Goal: Task Accomplishment & Management: Use online tool/utility

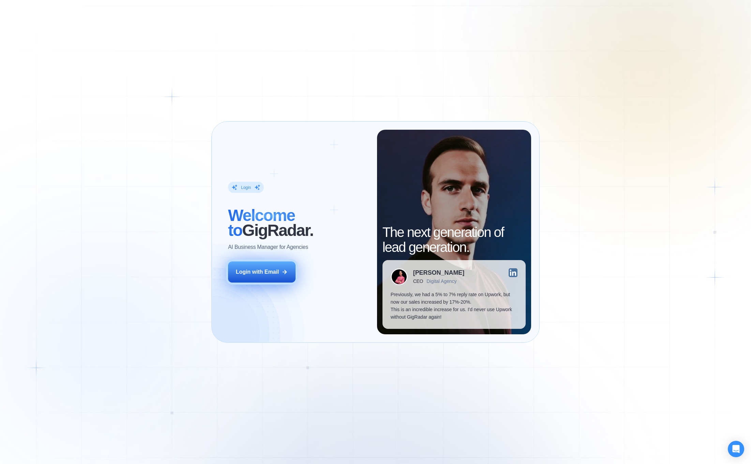
click at [247, 275] on div "Login with Email" at bounding box center [257, 271] width 43 height 7
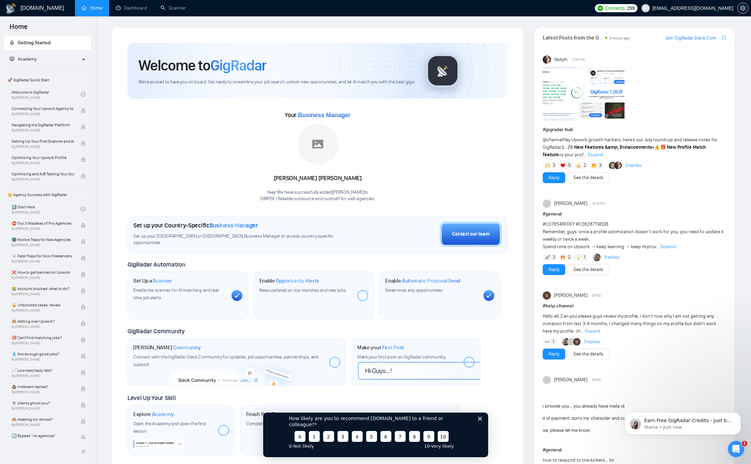
click at [479, 421] on polygon "Close survey" at bounding box center [479, 419] width 4 height 4
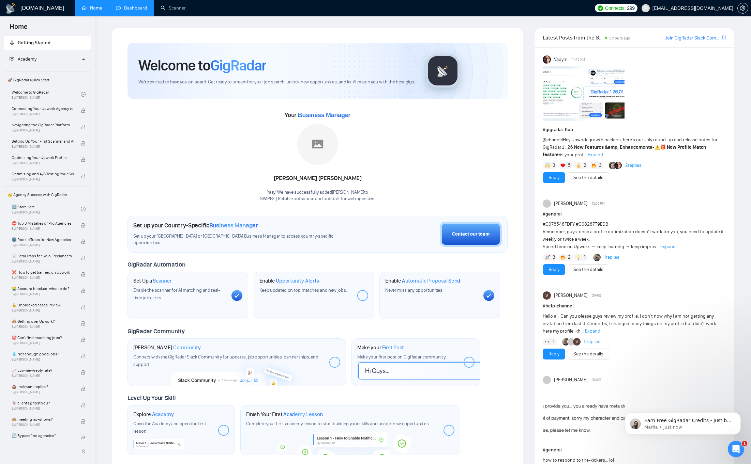
click at [123, 11] on link "Dashboard" at bounding box center [131, 8] width 31 height 6
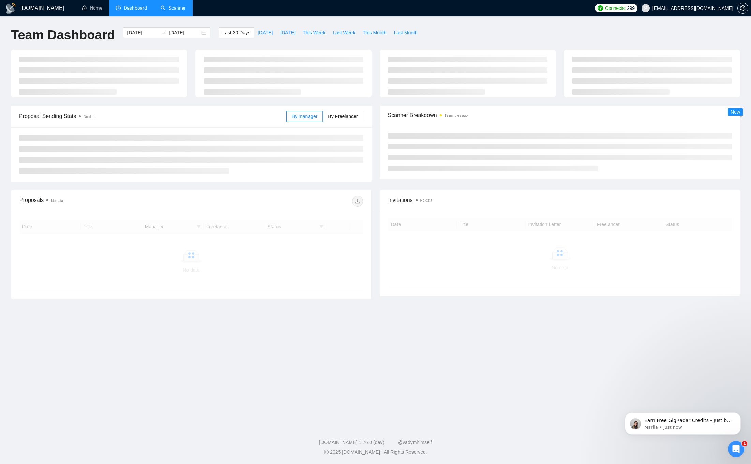
click at [175, 9] on link "Scanner" at bounding box center [172, 8] width 25 height 6
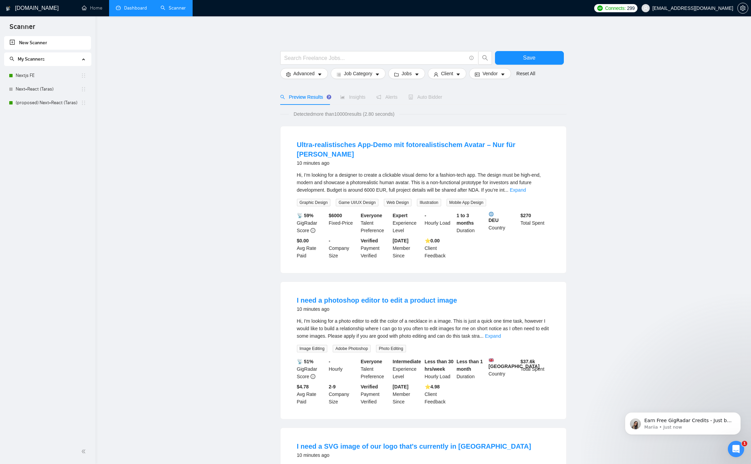
click at [30, 44] on link "New Scanner" at bounding box center [48, 43] width 76 height 14
click at [184, 133] on main "Save Advanced Job Category Jobs Client Vendor Reset All Preview Results Insight…" at bounding box center [422, 456] width 633 height 859
click at [738, 450] on icon "Open Intercom Messenger" at bounding box center [735, 449] width 11 height 11
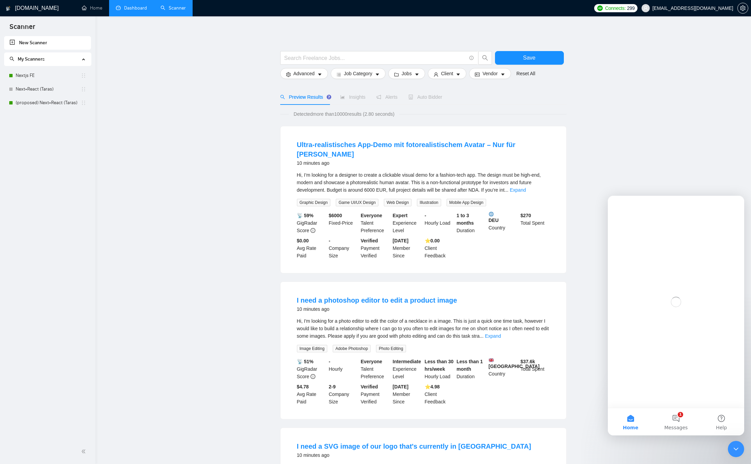
click at [737, 452] on icon "Close Intercom Messenger" at bounding box center [736, 449] width 8 height 8
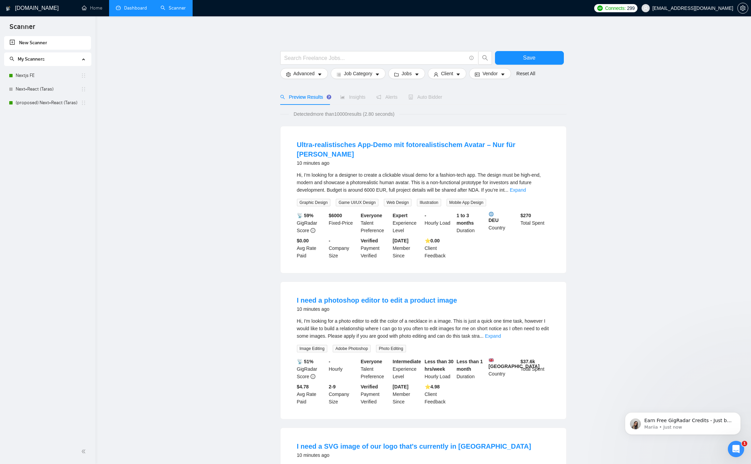
click at [737, 452] on icon "Open Intercom Messenger" at bounding box center [735, 449] width 11 height 11
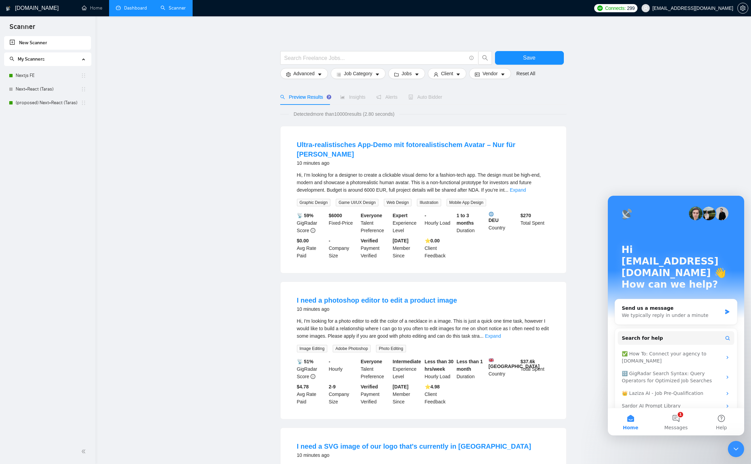
click at [737, 452] on icon "Close Intercom Messenger" at bounding box center [736, 449] width 8 height 8
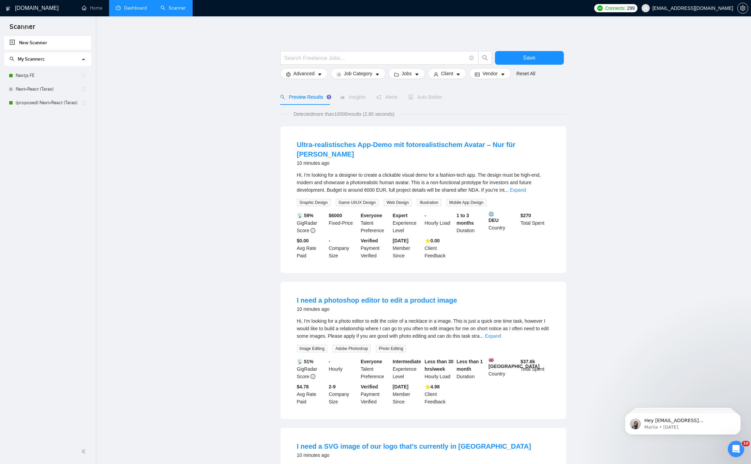
click at [64, 355] on div "New Scanner My Scanners Nextjs FE Next+React (Taras) (proposed) Next+React (Tar…" at bounding box center [47, 237] width 95 height 403
click at [82, 448] on span "double-left" at bounding box center [84, 451] width 7 height 7
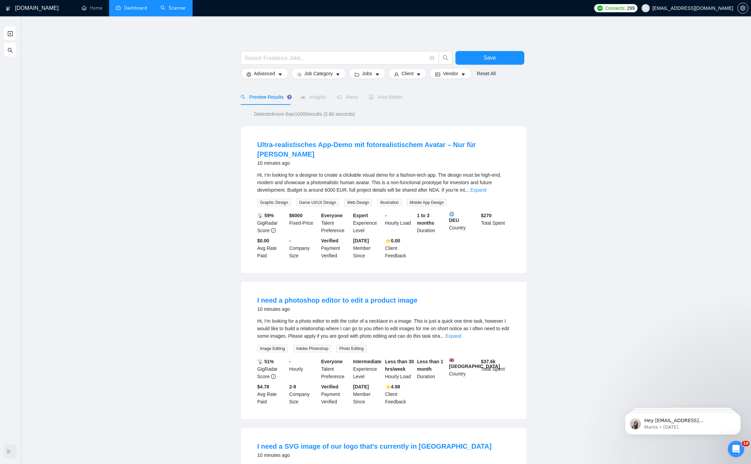
click at [7, 451] on icon "double-right" at bounding box center [8, 451] width 5 height 5
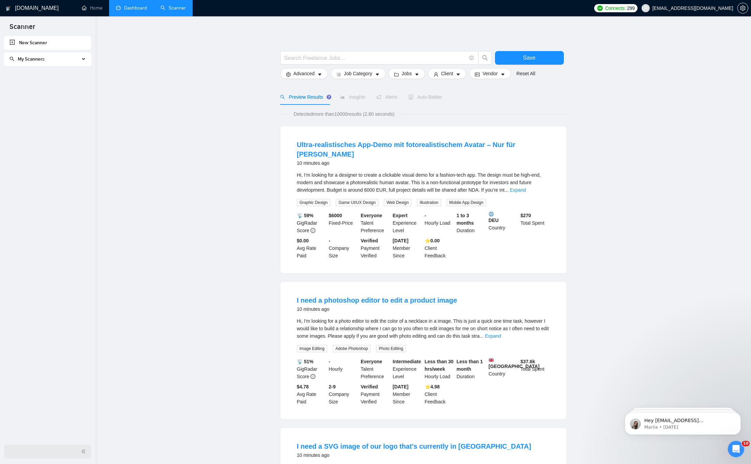
click at [30, 453] on div at bounding box center [47, 452] width 87 height 14
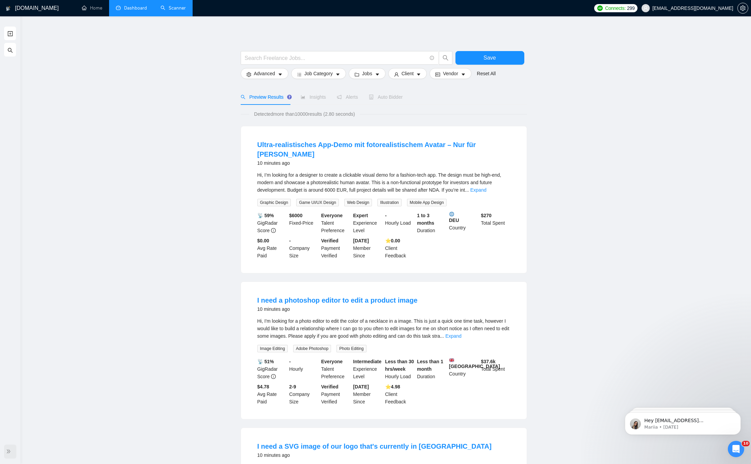
click at [16, 452] on div at bounding box center [10, 452] width 12 height 14
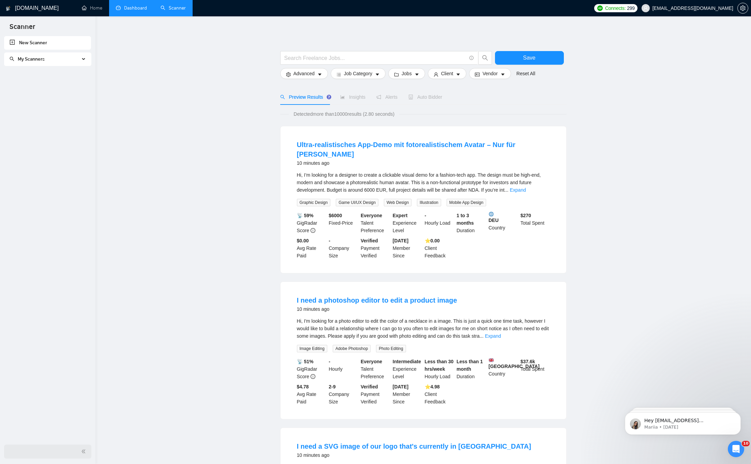
click at [16, 452] on div at bounding box center [47, 452] width 87 height 14
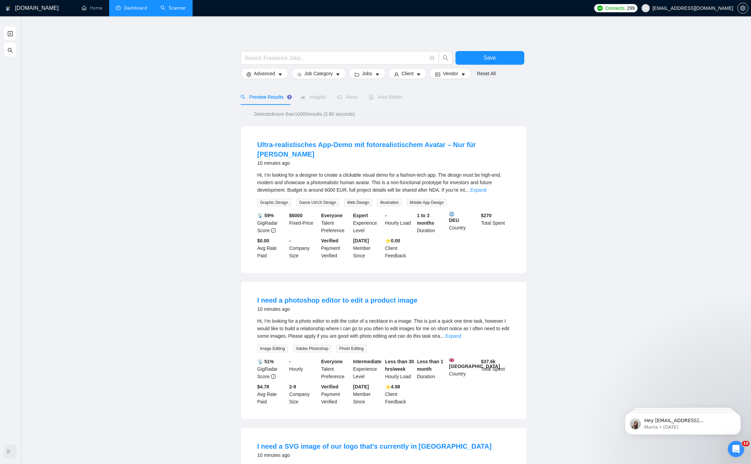
click at [15, 452] on div at bounding box center [10, 452] width 12 height 14
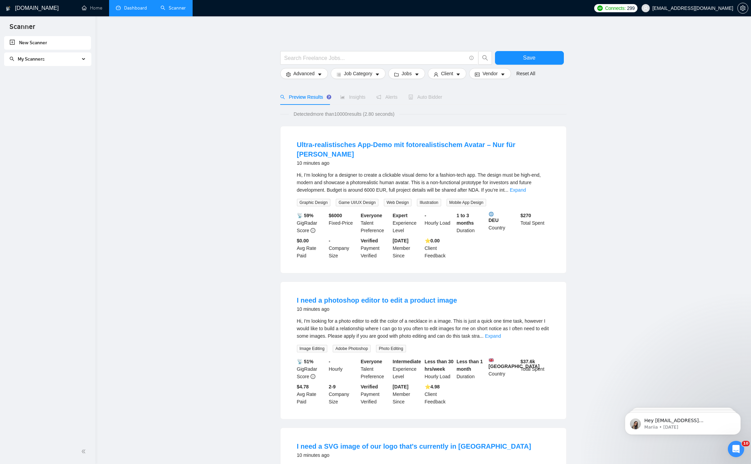
click at [218, 362] on main "Save Advanced Job Category Jobs Client Vendor Reset All Preview Results Insight…" at bounding box center [422, 456] width 633 height 859
click at [156, 349] on main "Save Advanced Job Category Jobs Client Vendor Reset All Preview Results Insight…" at bounding box center [422, 456] width 633 height 859
click at [74, 452] on div at bounding box center [47, 452] width 87 height 14
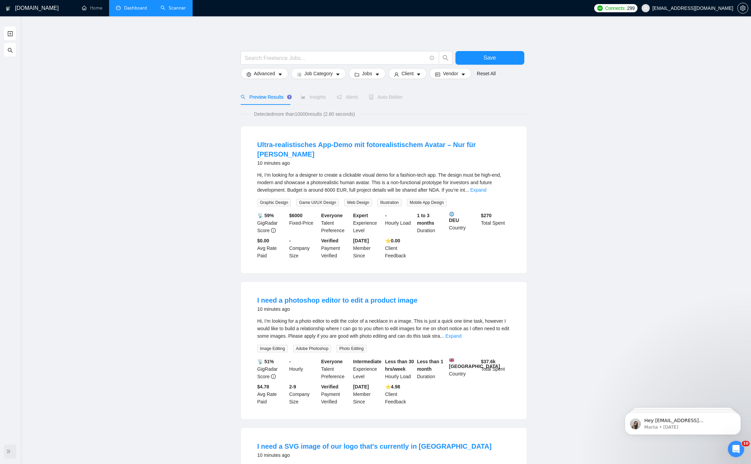
click at [9, 453] on icon "double-right" at bounding box center [8, 451] width 5 height 5
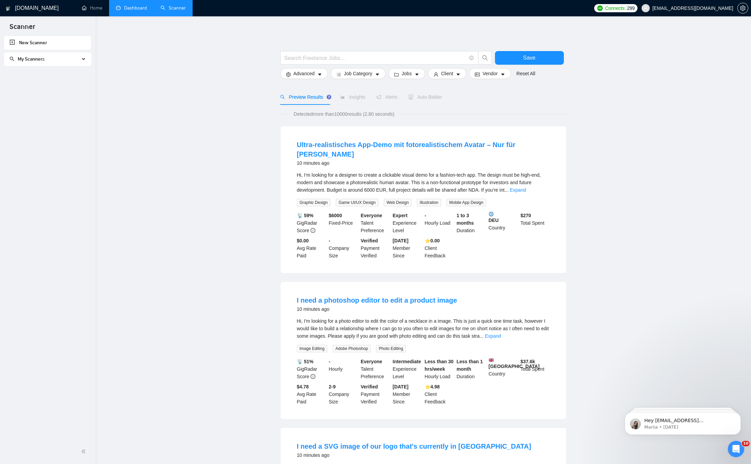
click at [177, 338] on main "Save Advanced Job Category Jobs Client Vendor Reset All Preview Results Insight…" at bounding box center [422, 456] width 633 height 859
click at [227, 267] on main "Save Advanced Job Category Jobs Client Vendor Reset All Preview Results Insight…" at bounding box center [422, 456] width 633 height 859
